Goal: Information Seeking & Learning: Learn about a topic

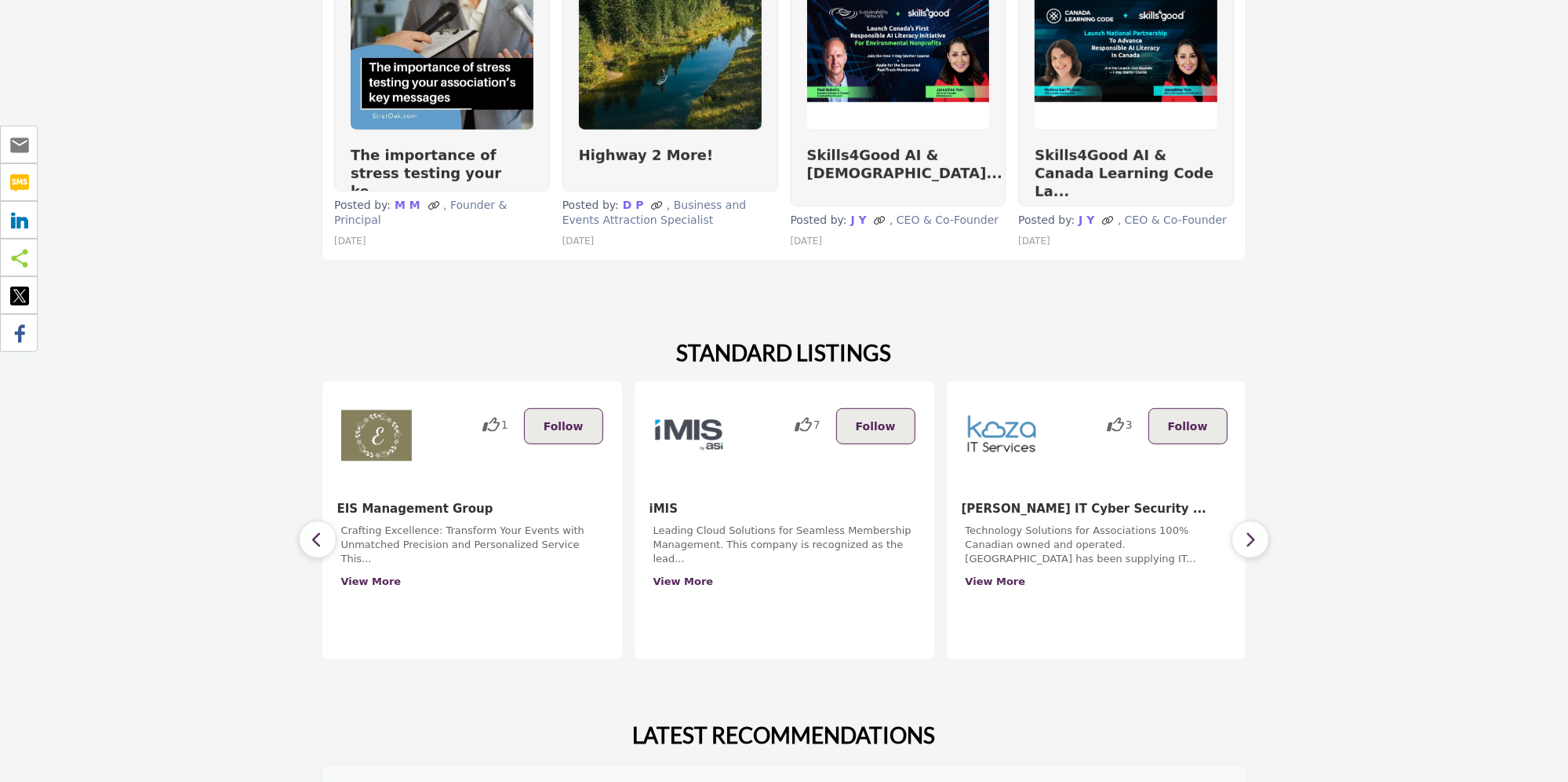
scroll to position [1099, 0]
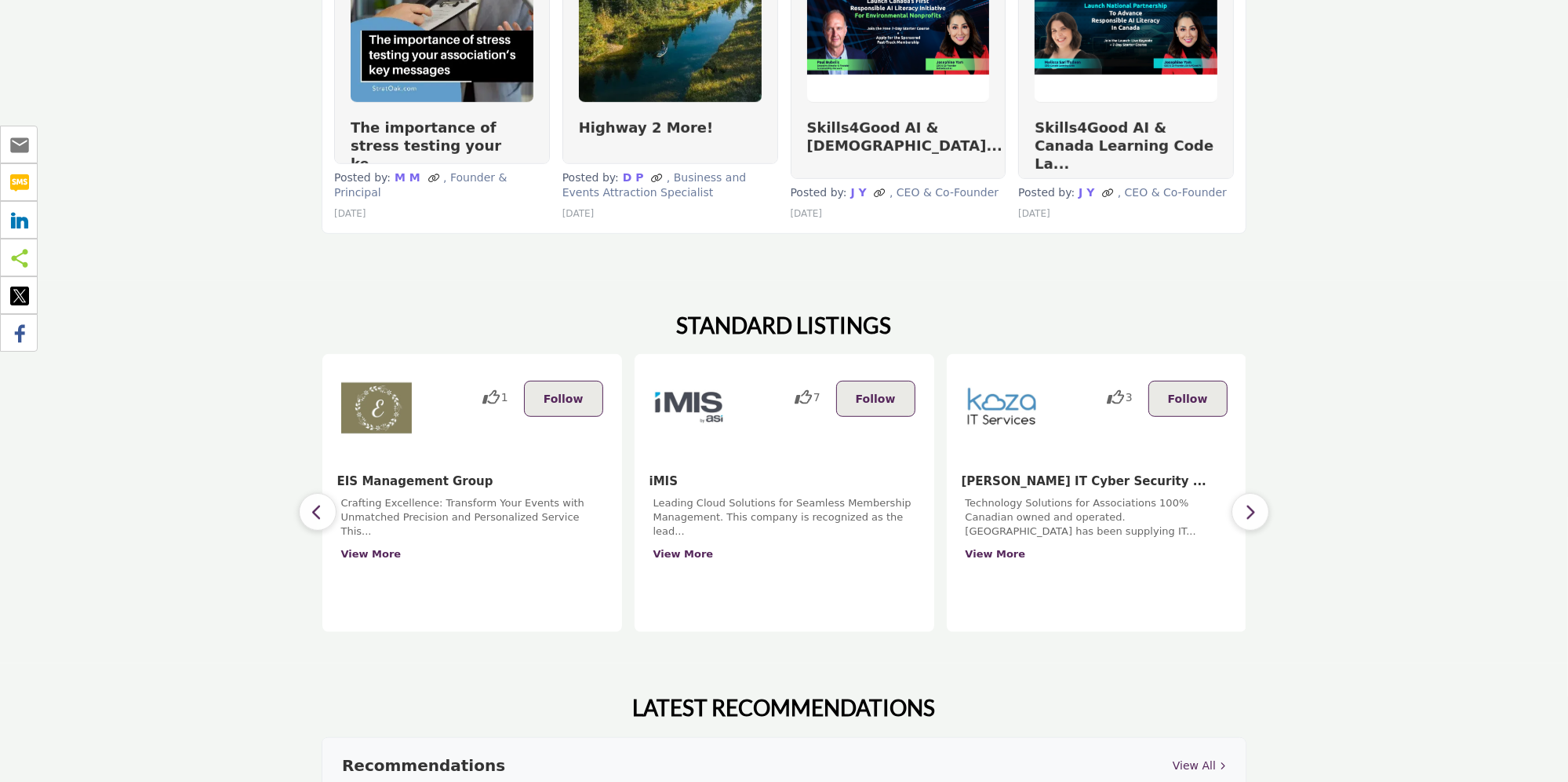
click at [1260, 493] on button "button" at bounding box center [1251, 512] width 38 height 38
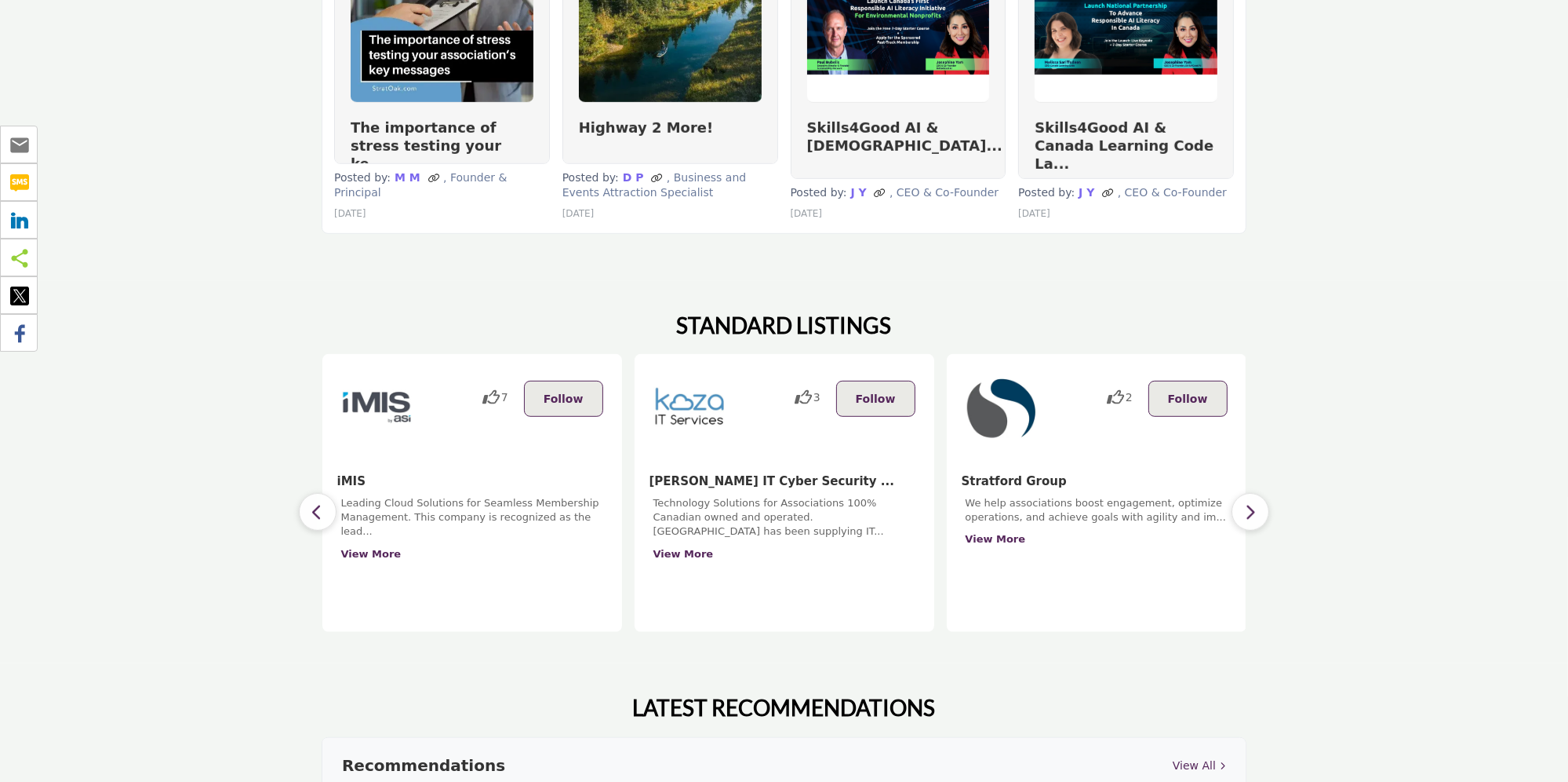
click at [1260, 493] on button "button" at bounding box center [1251, 512] width 38 height 38
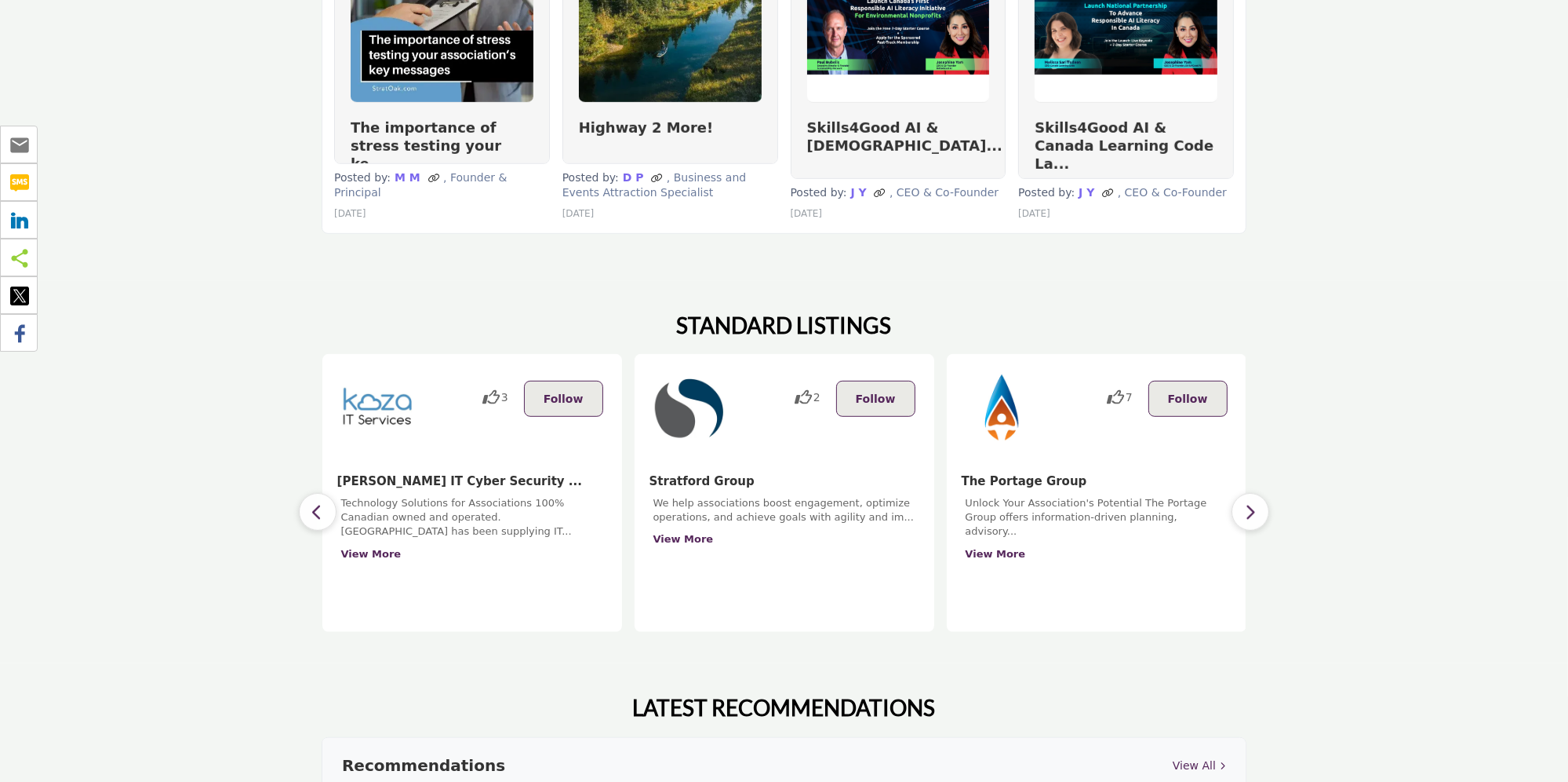
click at [1260, 493] on button "button" at bounding box center [1251, 512] width 38 height 38
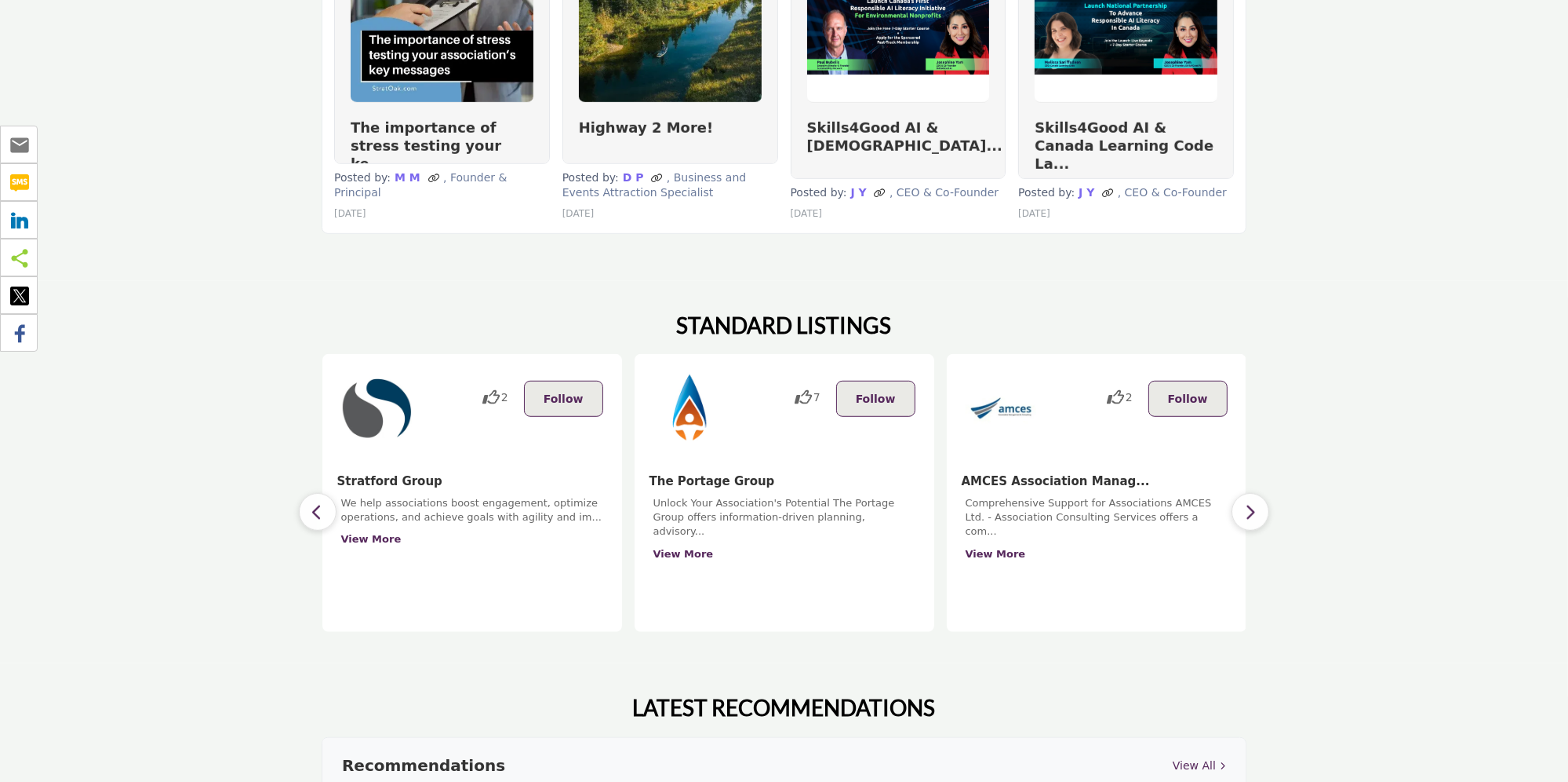
click at [1260, 493] on button "button" at bounding box center [1251, 512] width 38 height 38
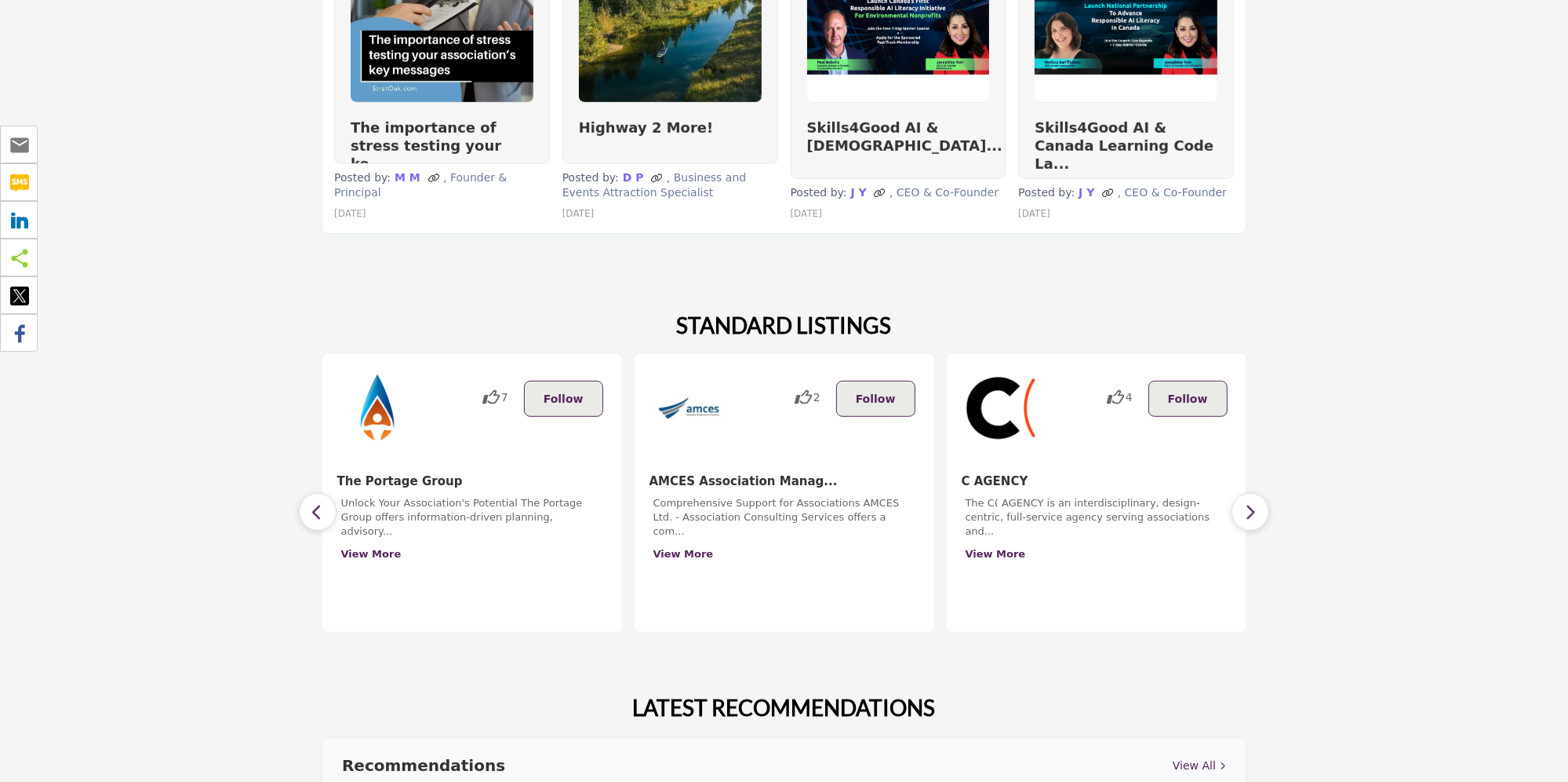
click at [1260, 493] on button "button" at bounding box center [1251, 512] width 38 height 38
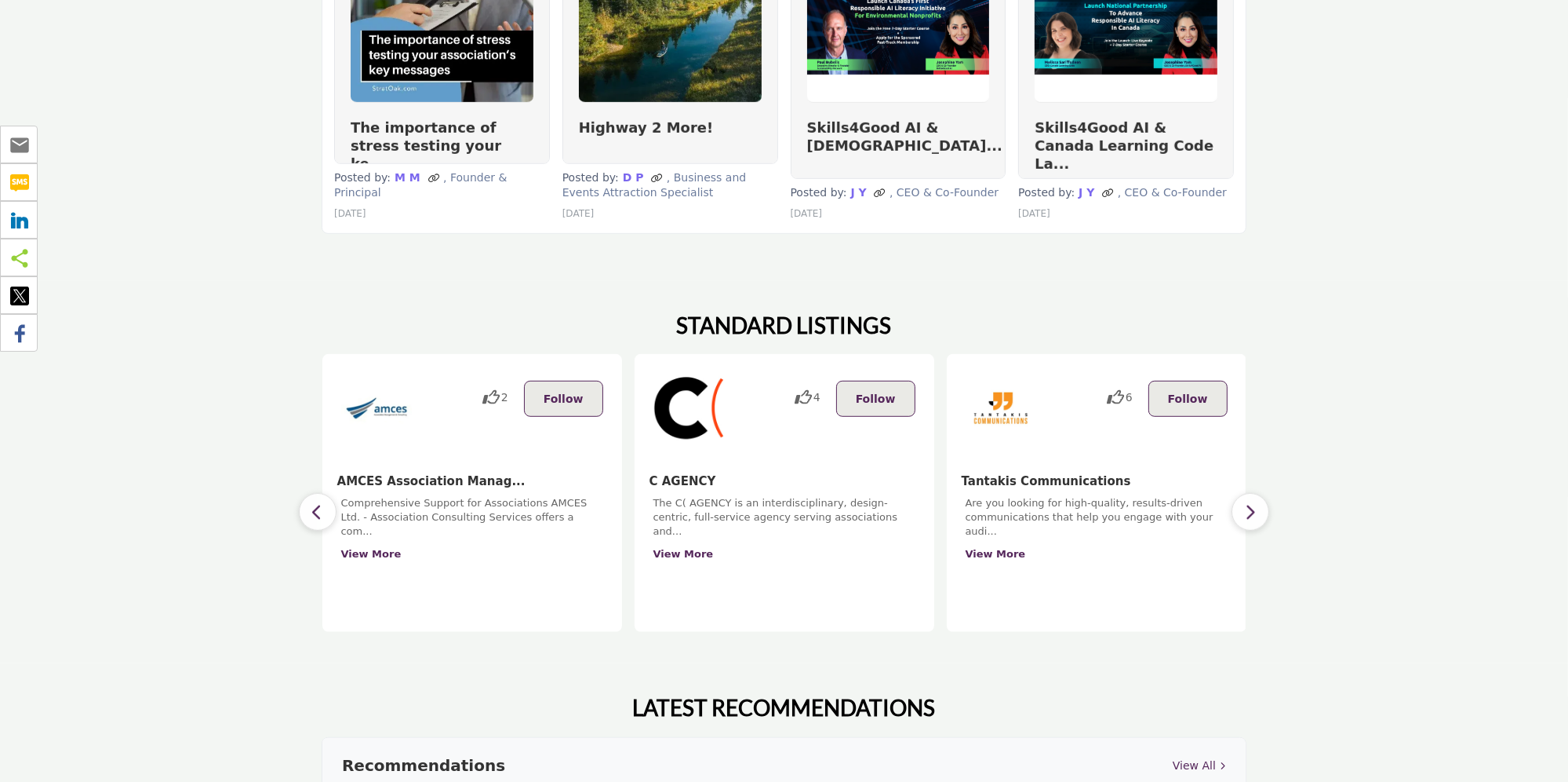
click at [1260, 493] on button "button" at bounding box center [1251, 512] width 38 height 38
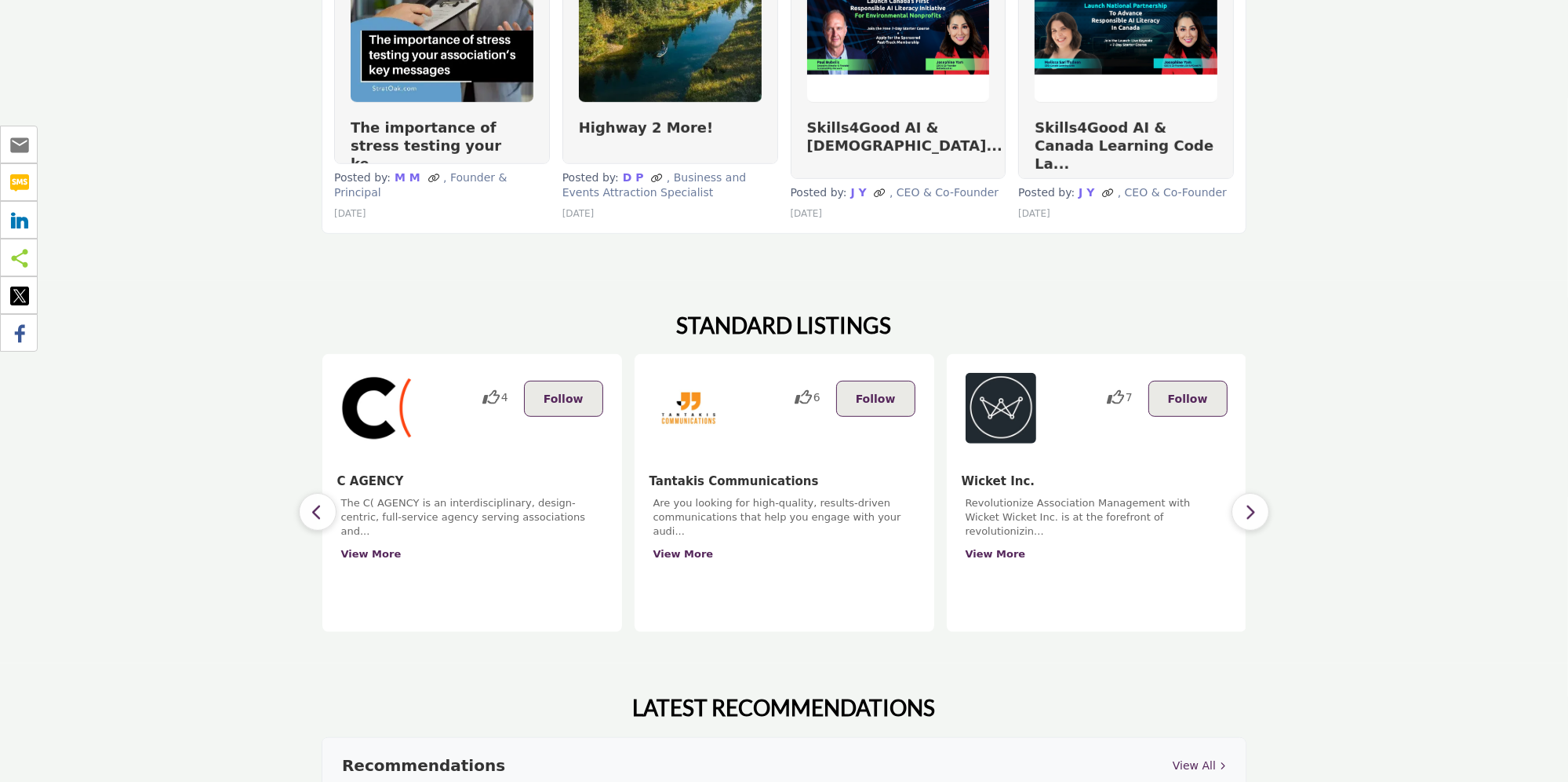
click at [1260, 493] on button "button" at bounding box center [1251, 512] width 38 height 38
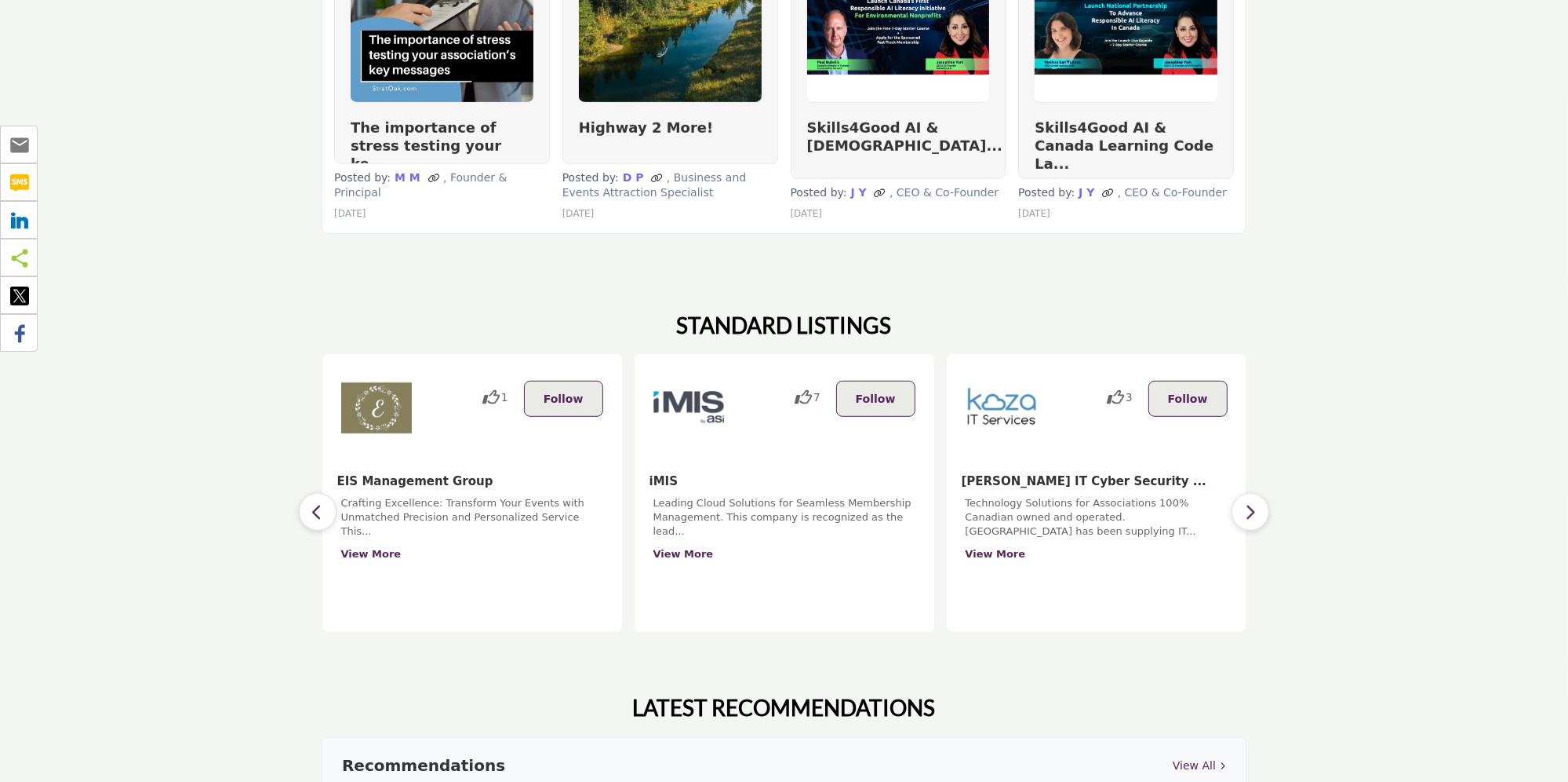
click at [679, 388] on img at bounding box center [688, 408] width 74 height 74
click at [683, 380] on img at bounding box center [688, 408] width 74 height 74
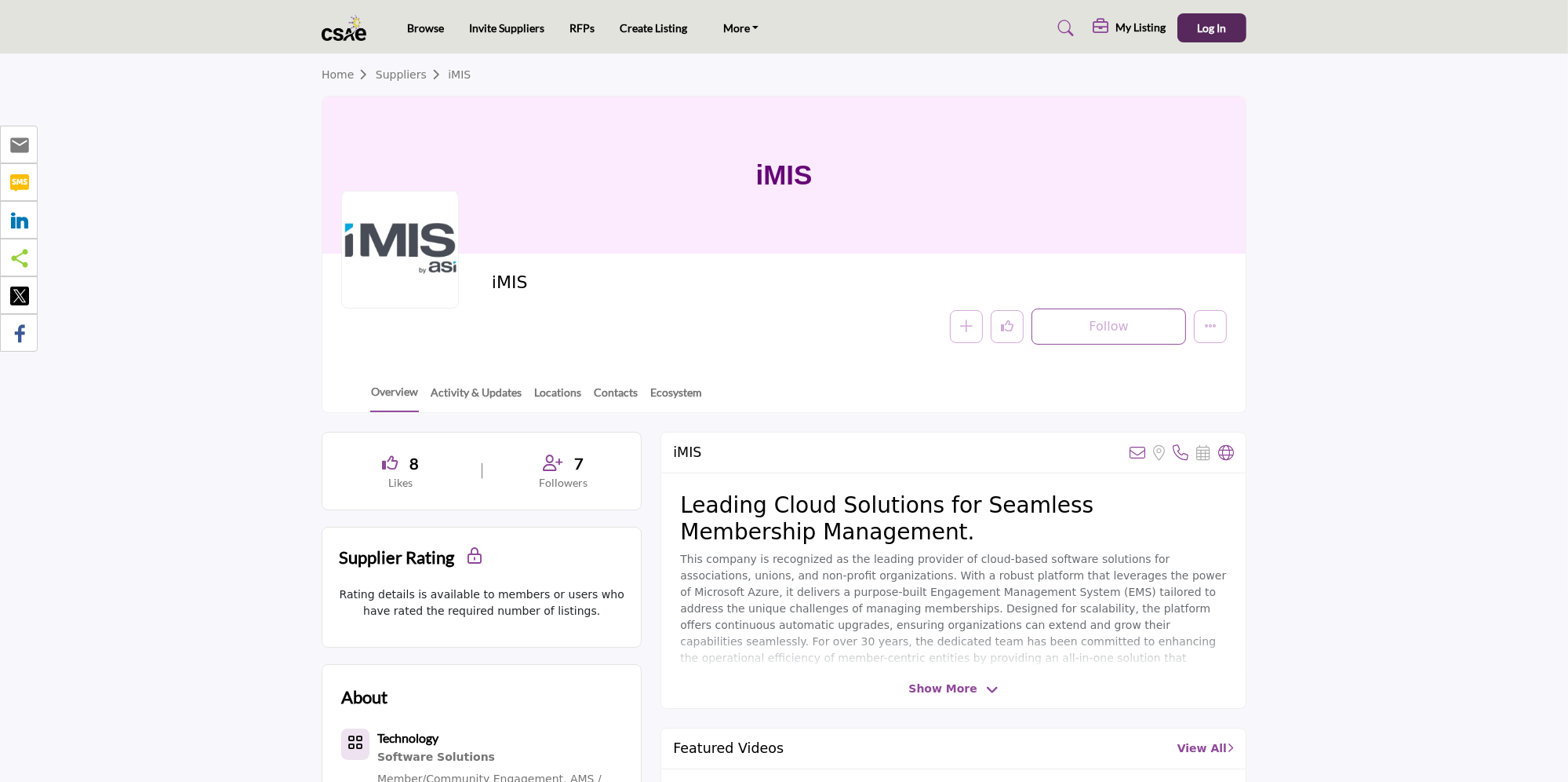
click at [343, 31] on img at bounding box center [347, 28] width 53 height 26
